Goal: Information Seeking & Learning: Find specific fact

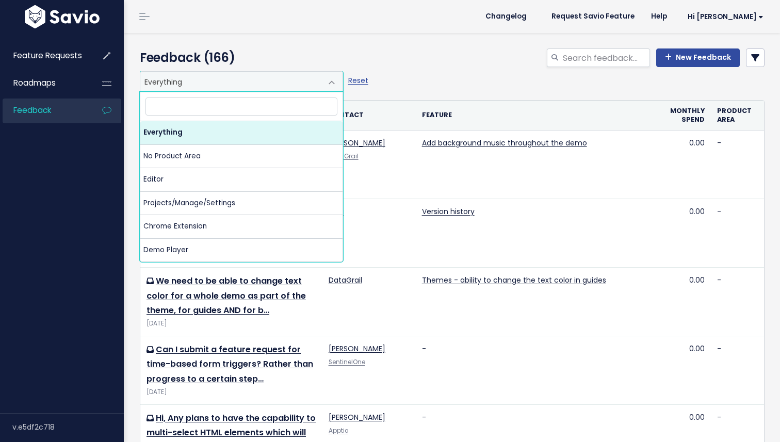
click at [245, 82] on span "Everything" at bounding box center [231, 82] width 182 height 20
click at [328, 86] on span at bounding box center [331, 82] width 21 height 21
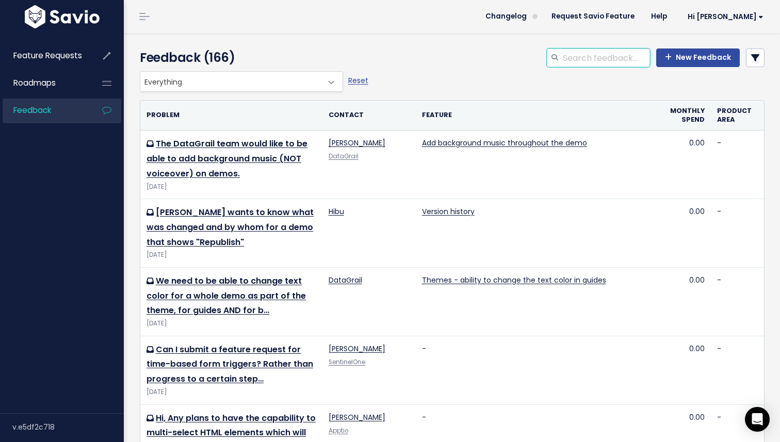
click at [583, 57] on input "search" at bounding box center [606, 57] width 88 height 19
type input "aizon"
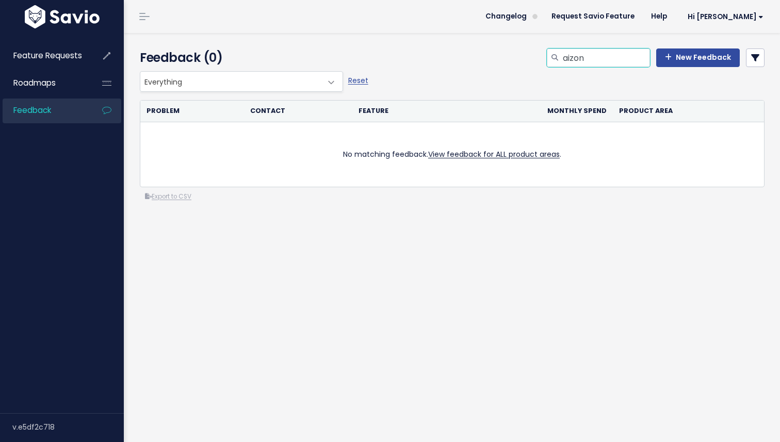
drag, startPoint x: 593, startPoint y: 53, endPoint x: 554, endPoint y: 51, distance: 39.3
click at [554, 51] on div "aizon" at bounding box center [598, 57] width 103 height 19
type input "catalan"
click at [603, 60] on input "catalan" at bounding box center [606, 57] width 88 height 19
click at [65, 61] on span "Feature Requests" at bounding box center [47, 55] width 69 height 11
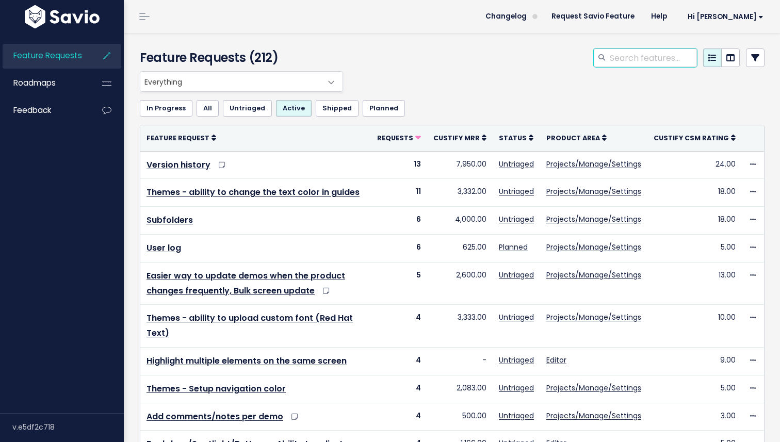
click at [650, 59] on input "search" at bounding box center [653, 57] width 88 height 19
type input "catalan"
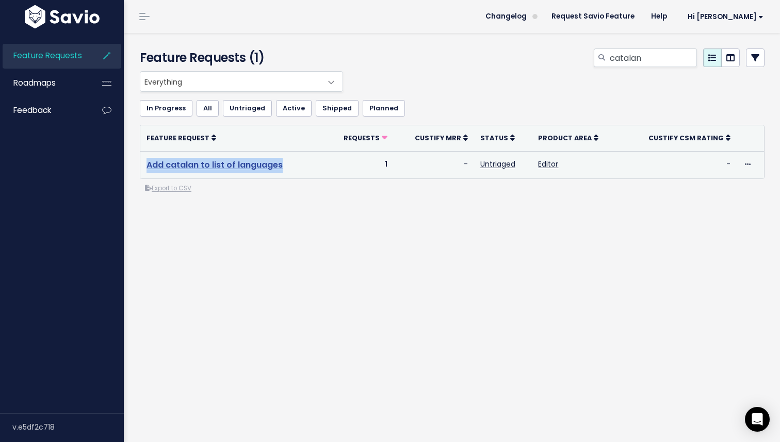
click at [250, 167] on link "Add catalan to list of languages" at bounding box center [215, 165] width 136 height 12
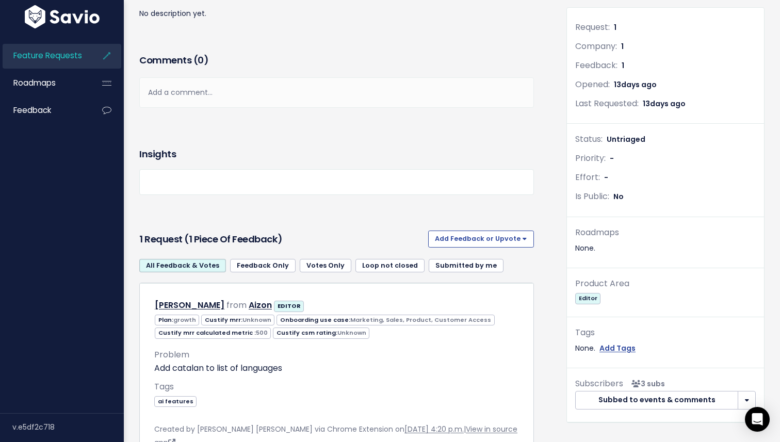
scroll to position [191, 0]
